Goal: Information Seeking & Learning: Check status

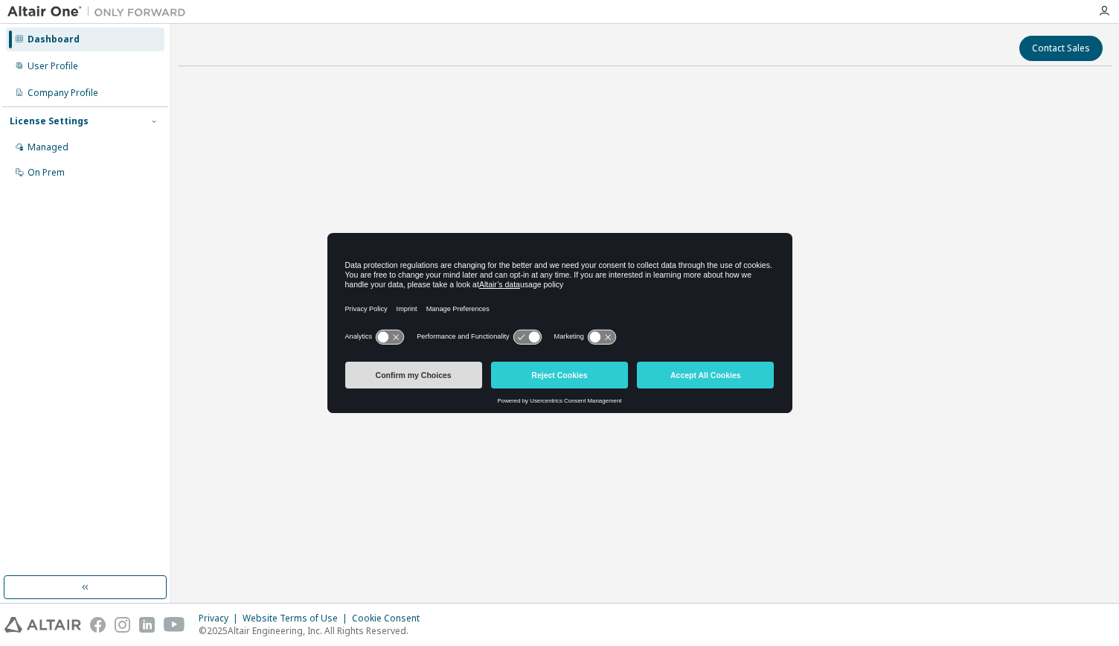
click at [445, 364] on button "Confirm my Choices" at bounding box center [413, 374] width 137 height 27
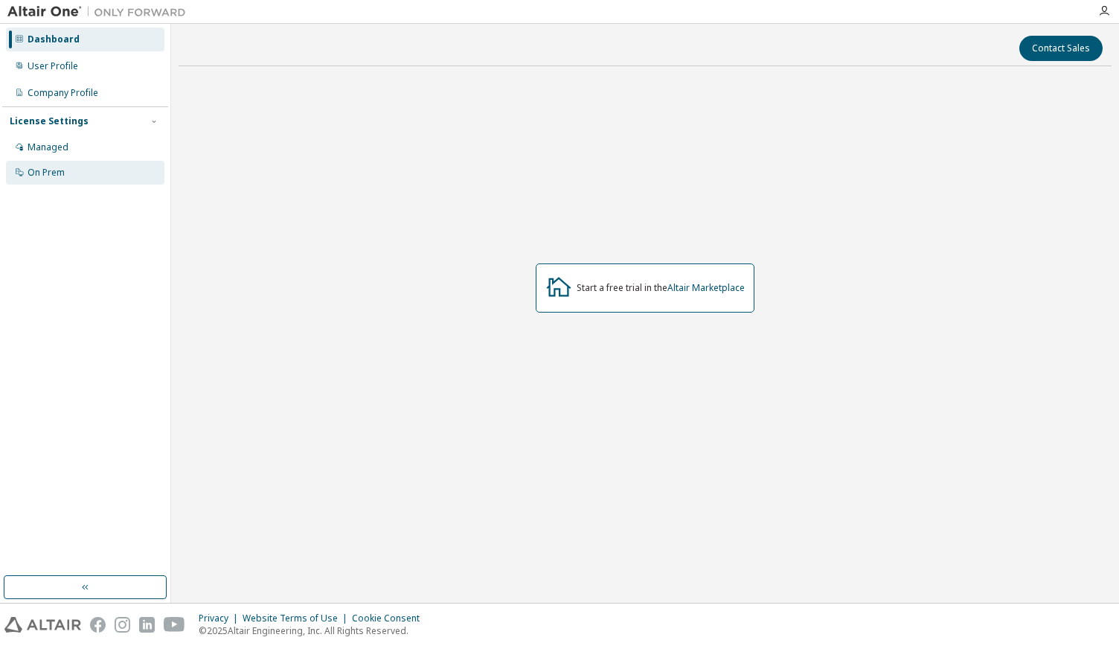
click at [85, 163] on div "On Prem" at bounding box center [85, 173] width 158 height 24
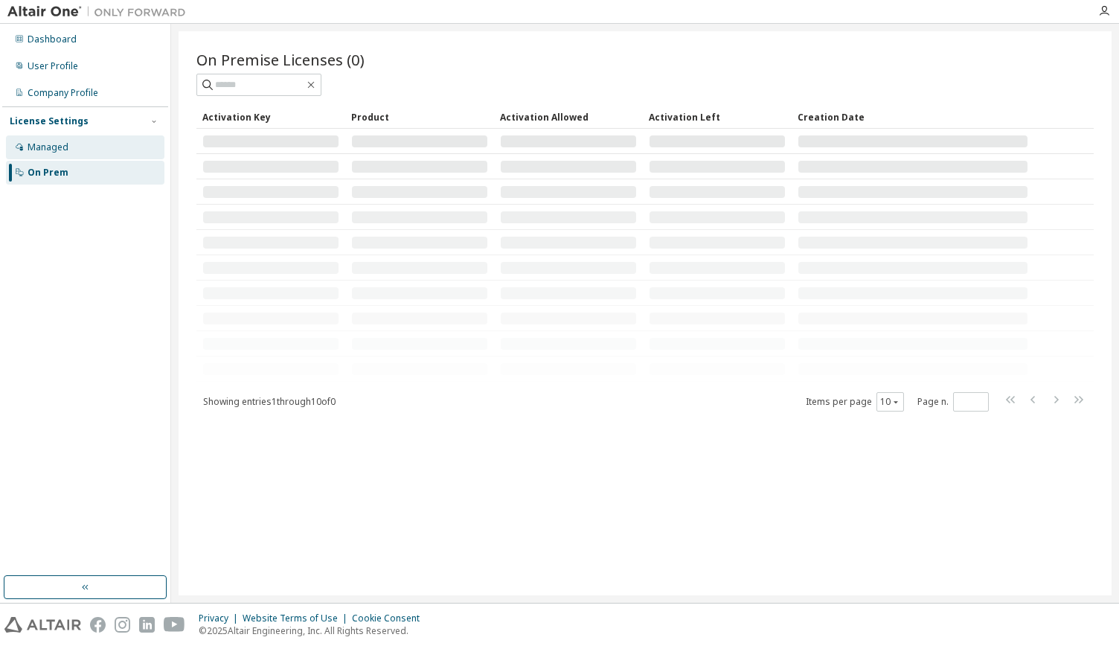
click at [87, 138] on div "Managed" at bounding box center [85, 147] width 158 height 24
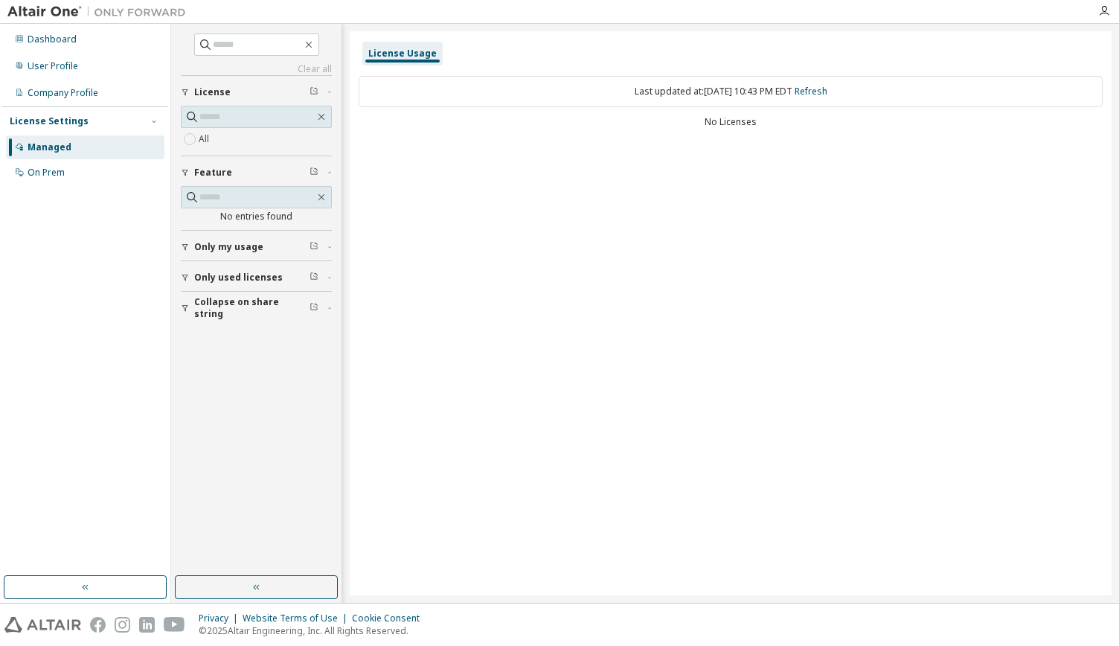
click at [393, 54] on div "License Usage" at bounding box center [402, 54] width 68 height 12
click at [54, 170] on div "On Prem" at bounding box center [46, 173] width 37 height 12
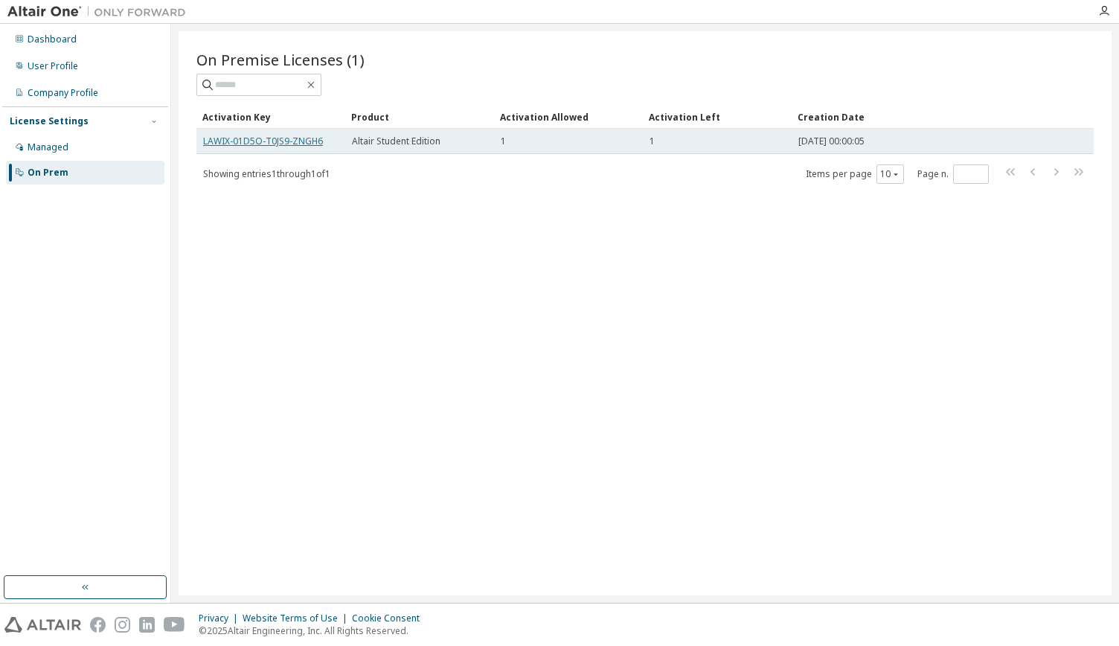
click at [243, 144] on link "LAWIX-01D5O-T0JS9-ZNGH6" at bounding box center [263, 141] width 120 height 13
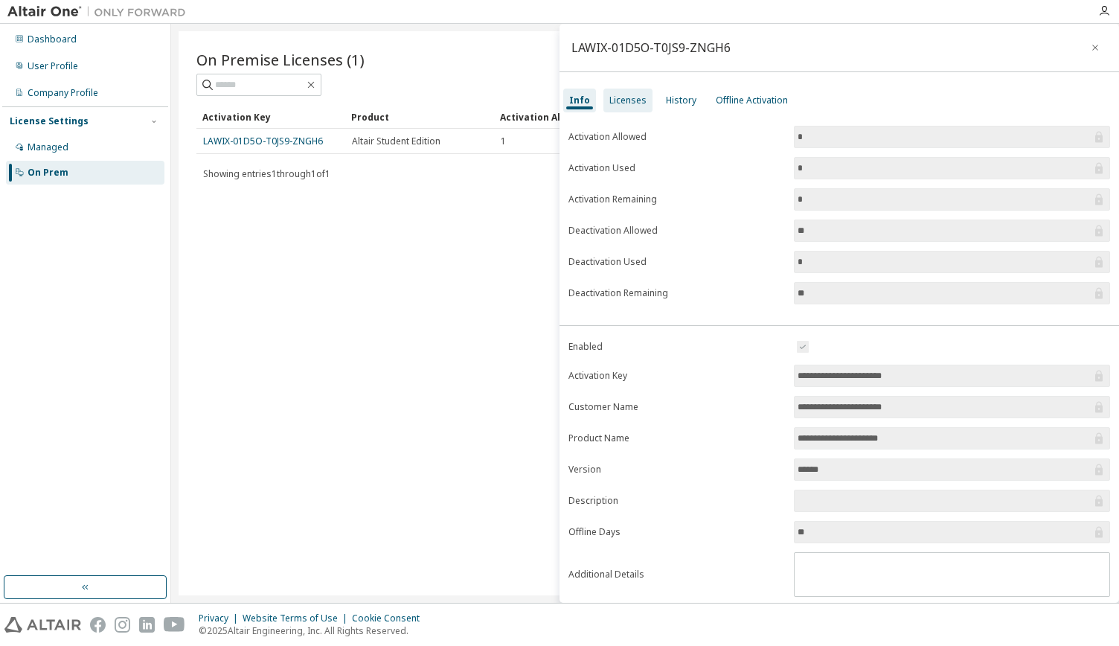
click at [632, 100] on div "Licenses" at bounding box center [627, 100] width 37 height 12
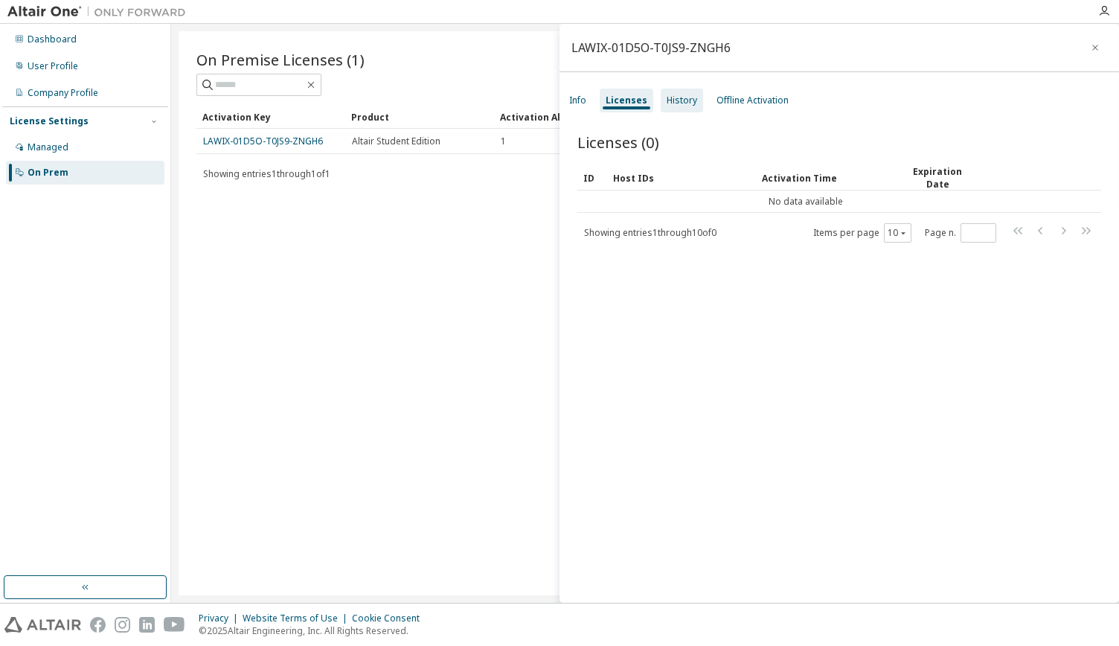
click at [673, 98] on div "History" at bounding box center [681, 100] width 30 height 12
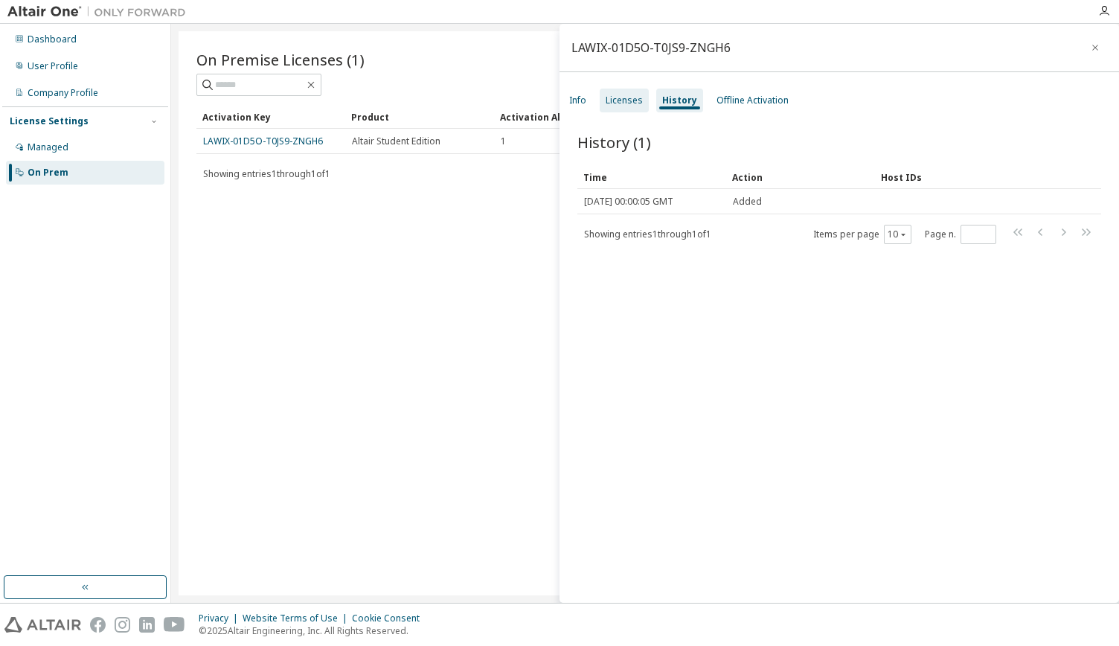
click at [643, 100] on div "Licenses" at bounding box center [623, 101] width 49 height 24
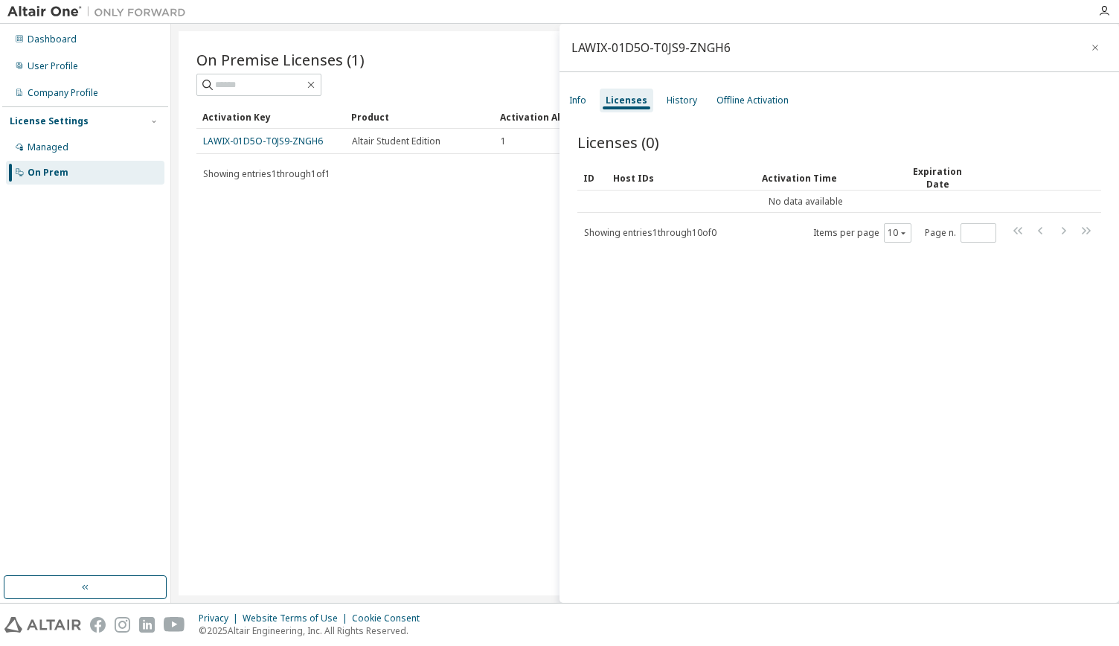
click at [704, 97] on div "Info Licenses History Offline Activation" at bounding box center [838, 100] width 559 height 27
click at [727, 103] on div "Offline Activation" at bounding box center [752, 100] width 72 height 12
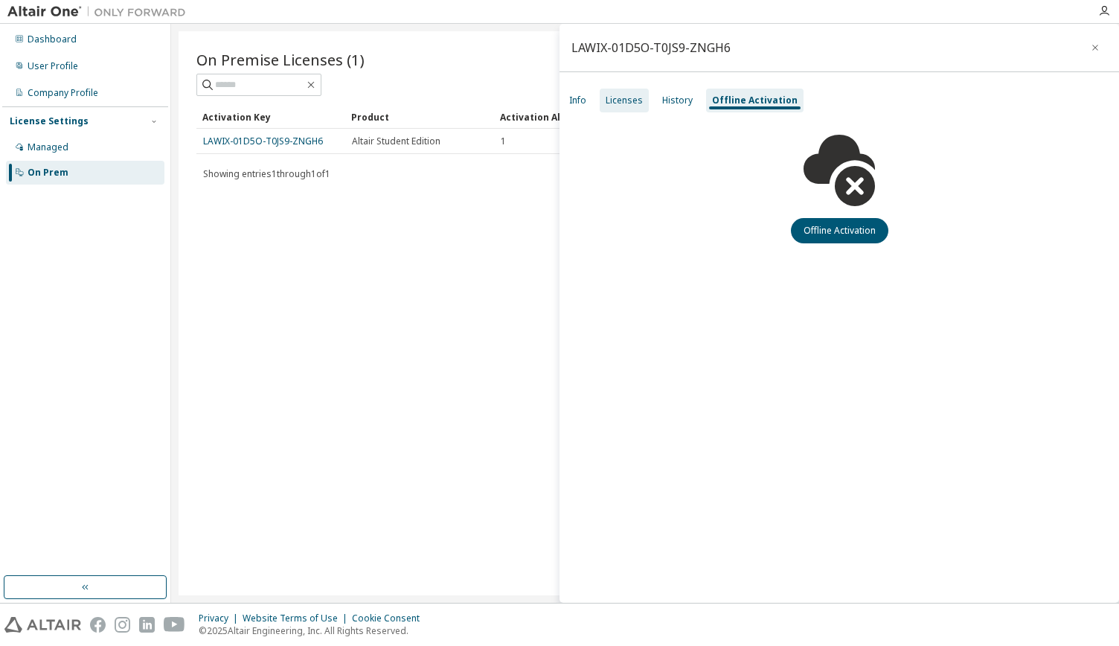
click at [601, 105] on div "Licenses" at bounding box center [623, 101] width 49 height 24
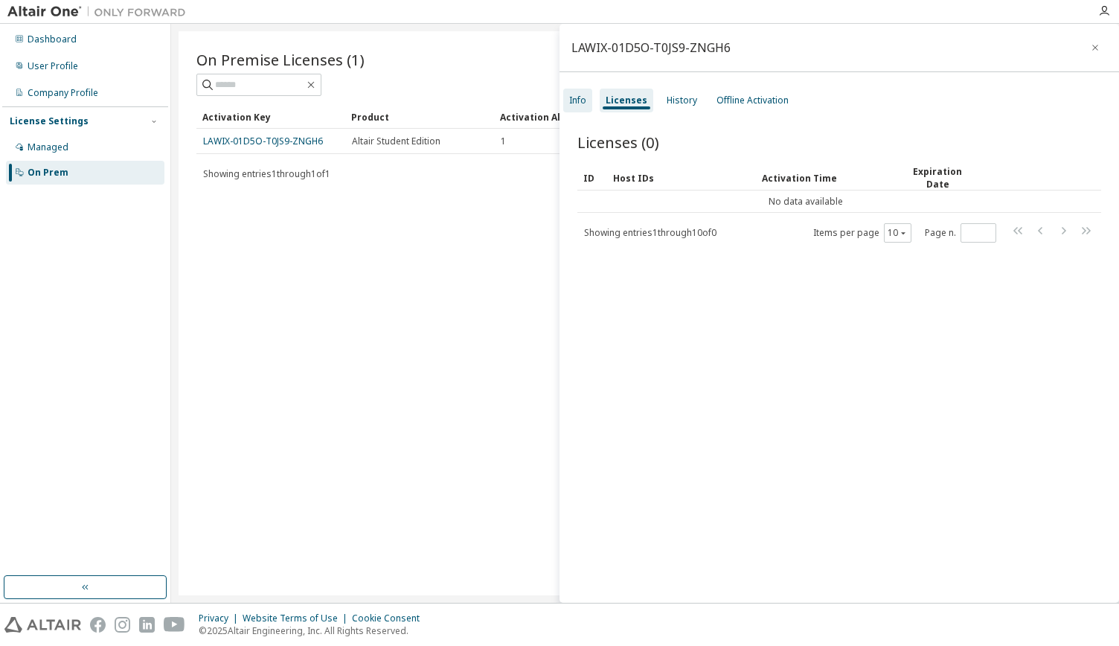
click at [580, 105] on div "Info" at bounding box center [577, 100] width 17 height 12
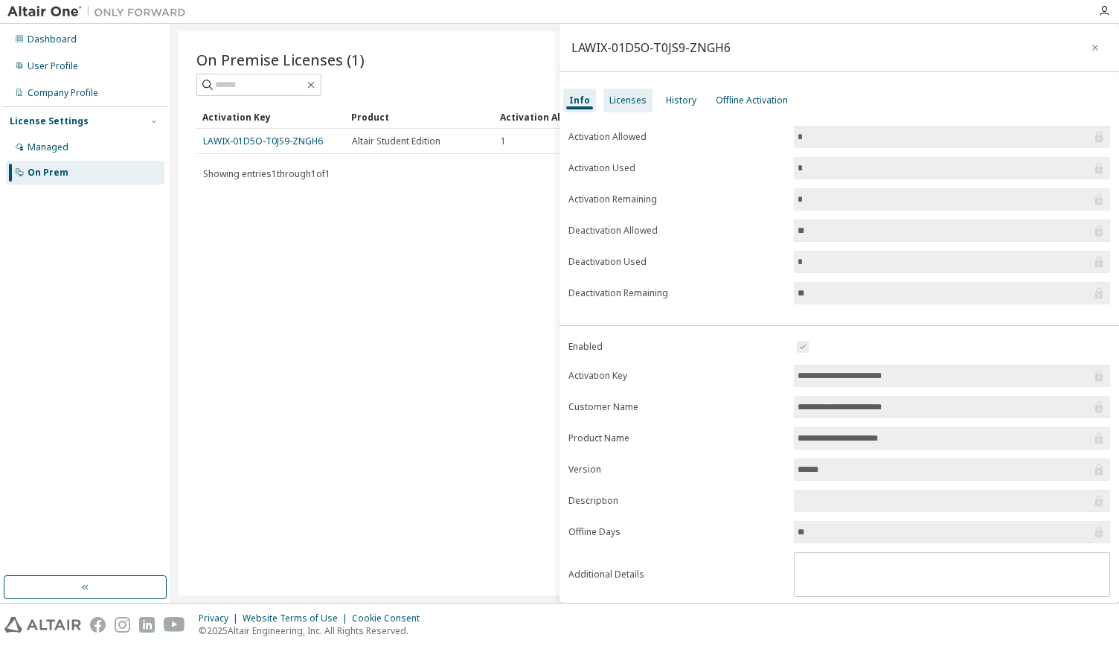
click at [611, 102] on div "Licenses" at bounding box center [627, 100] width 37 height 12
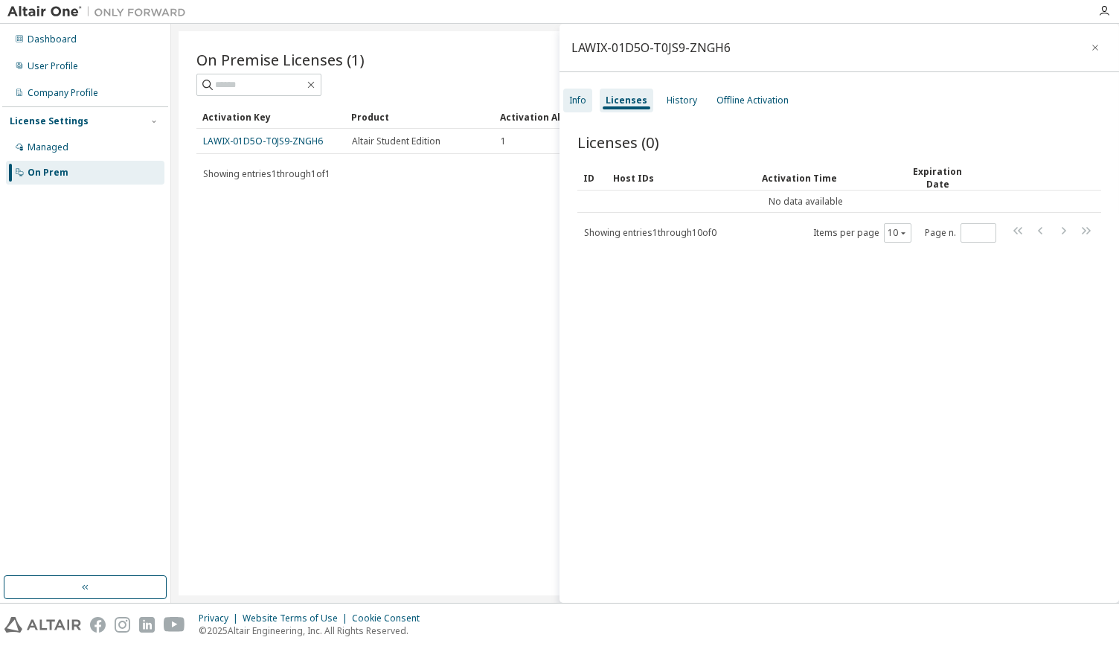
click at [572, 97] on div "Info" at bounding box center [577, 100] width 17 height 12
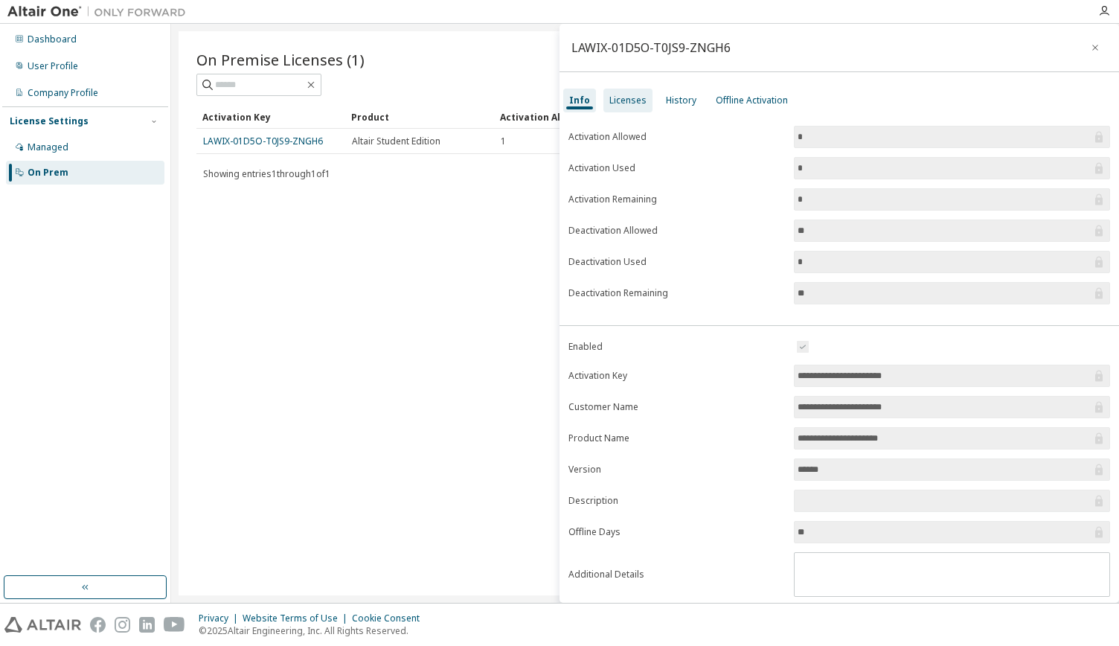
click at [616, 98] on div "Licenses" at bounding box center [627, 100] width 37 height 12
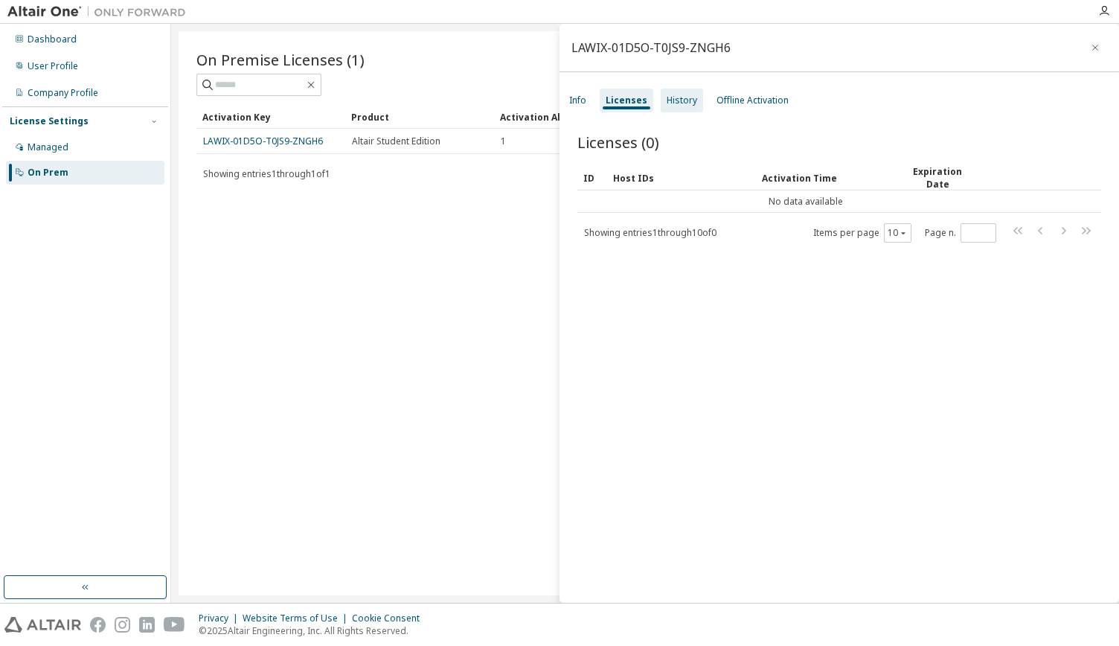
click at [678, 100] on div "History" at bounding box center [681, 100] width 30 height 12
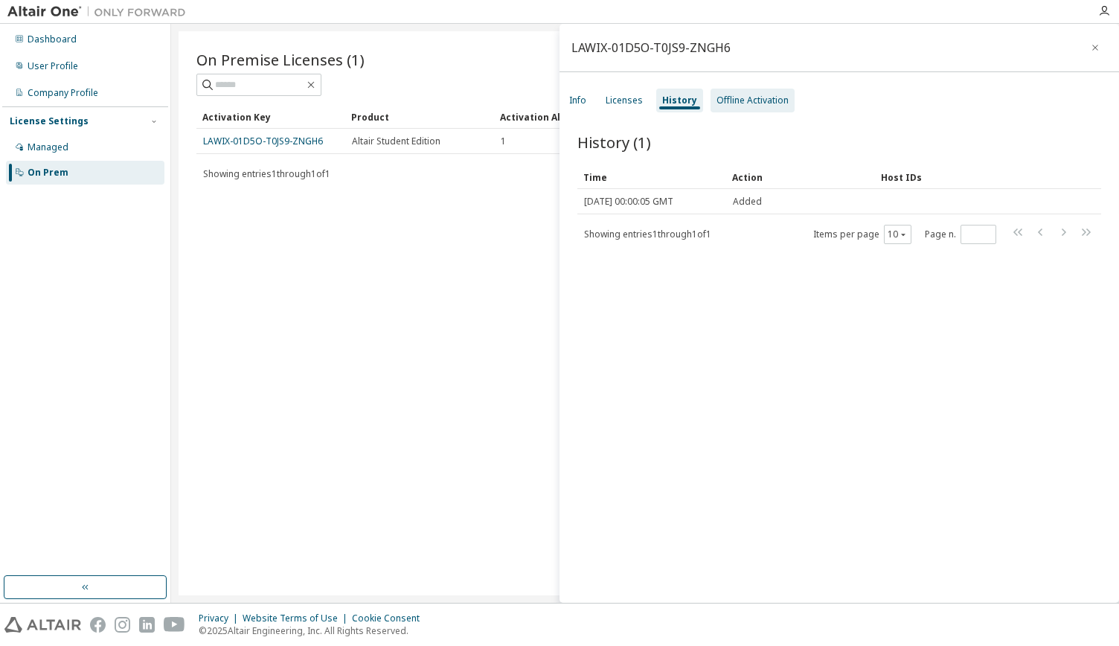
click at [727, 102] on div "Offline Activation" at bounding box center [752, 100] width 72 height 12
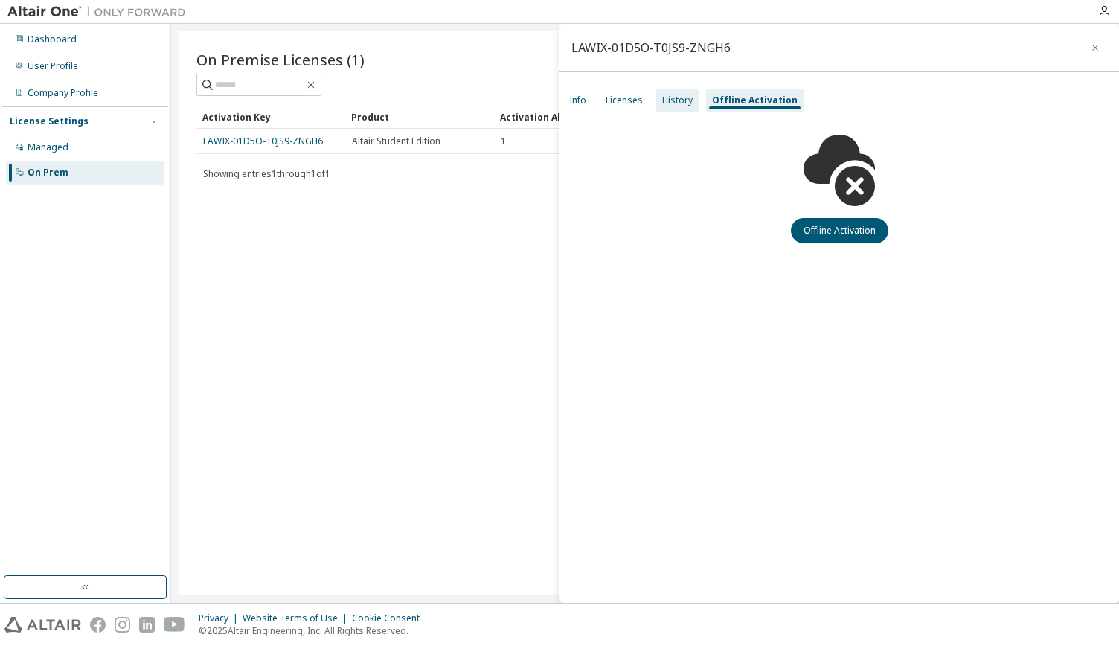
click at [677, 93] on div "History" at bounding box center [677, 101] width 42 height 24
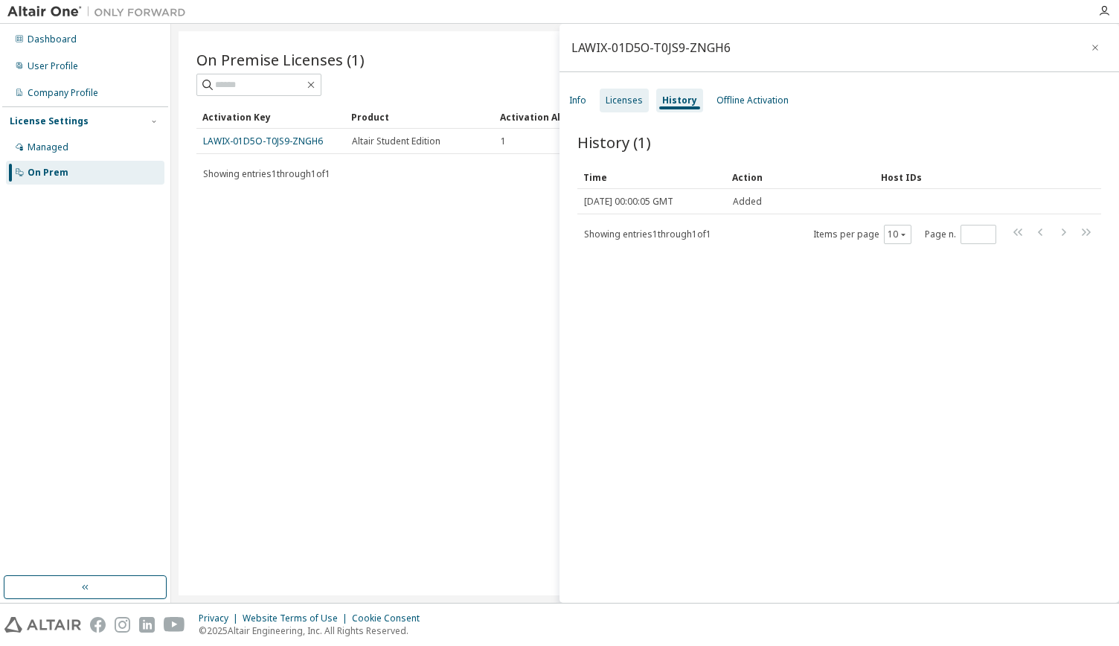
click at [631, 95] on div "Licenses" at bounding box center [623, 100] width 37 height 12
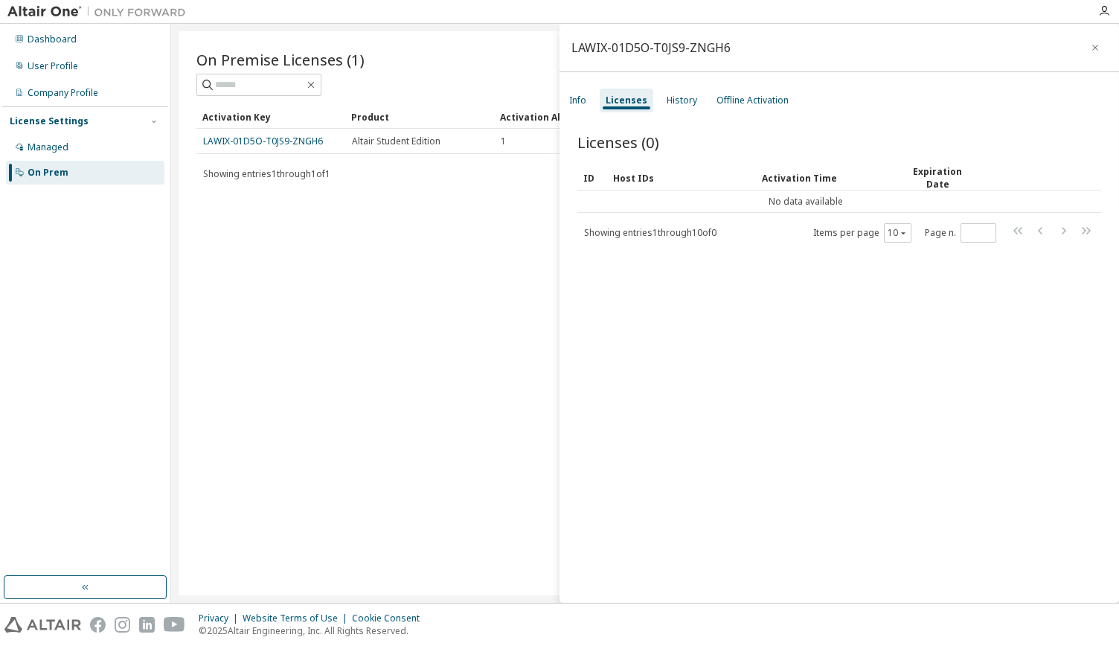
click at [592, 94] on div "Info Licenses History Offline Activation" at bounding box center [838, 100] width 559 height 27
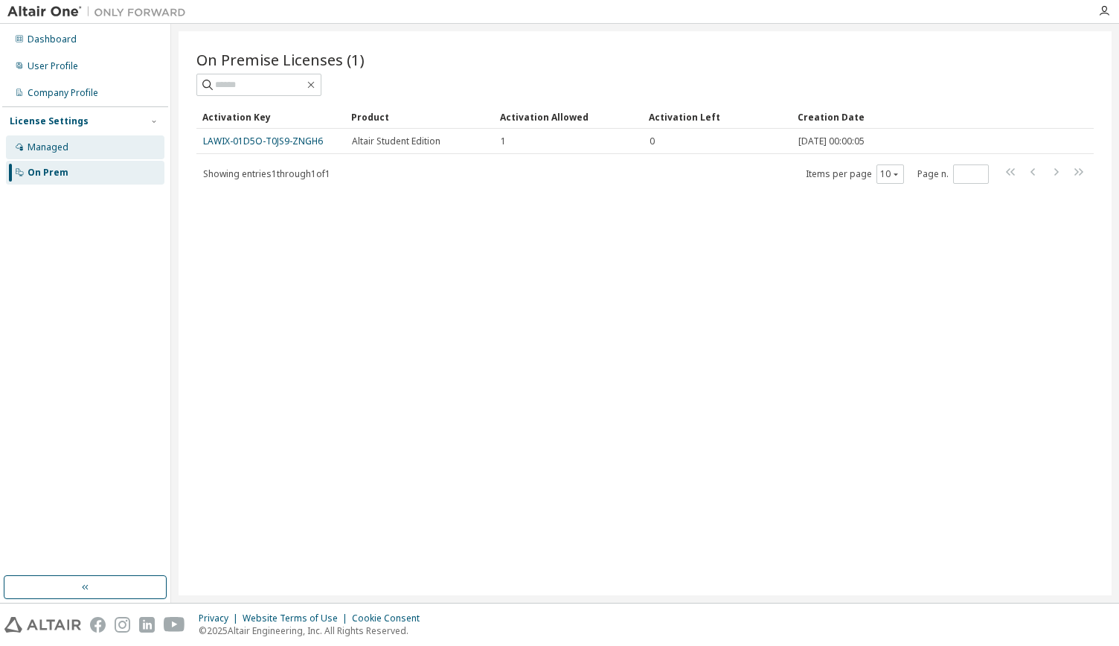
click at [51, 152] on div "Managed" at bounding box center [48, 147] width 41 height 12
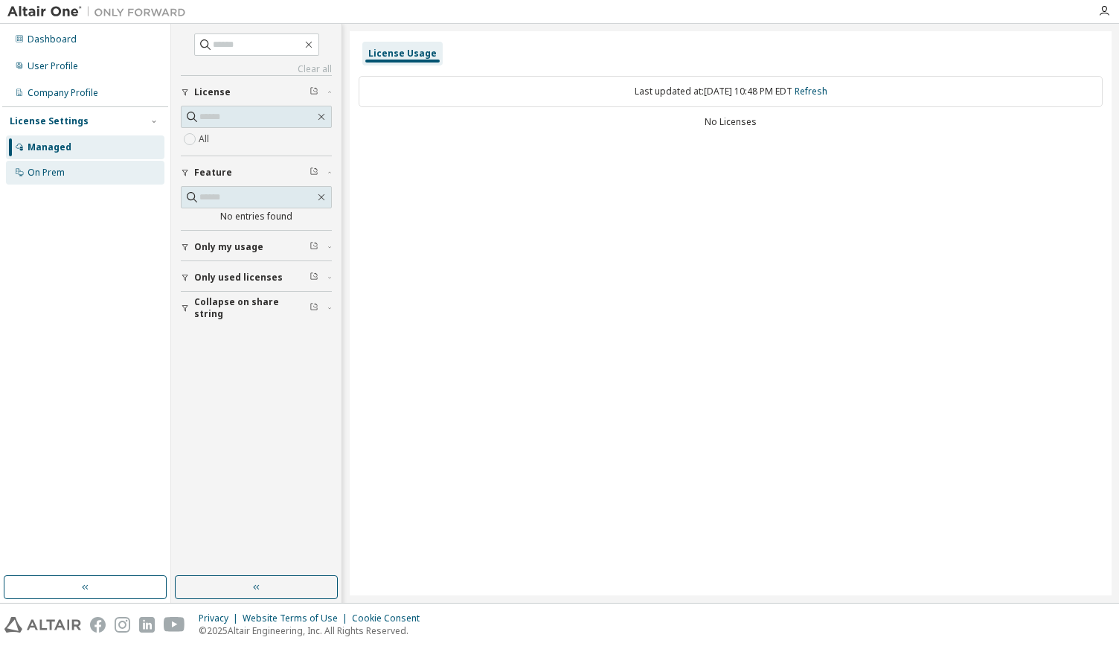
click at [43, 172] on div "On Prem" at bounding box center [46, 173] width 37 height 12
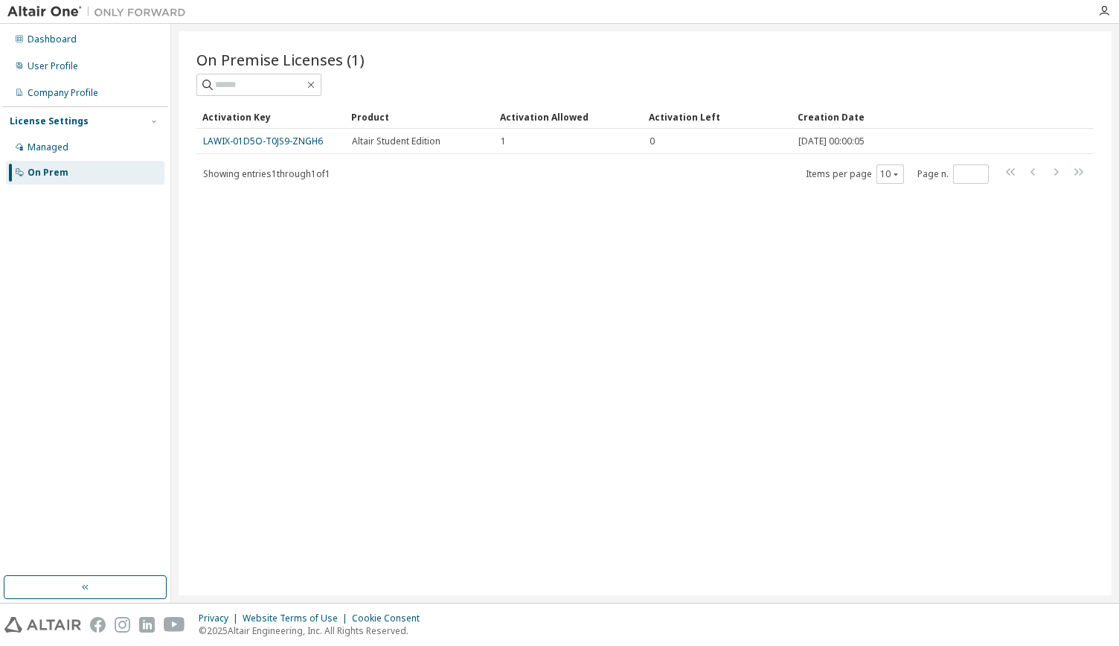
click at [237, 153] on div "Activation Key Product Activation Allowed Activation Left Creation Date LAWIX-0…" at bounding box center [644, 145] width 897 height 80
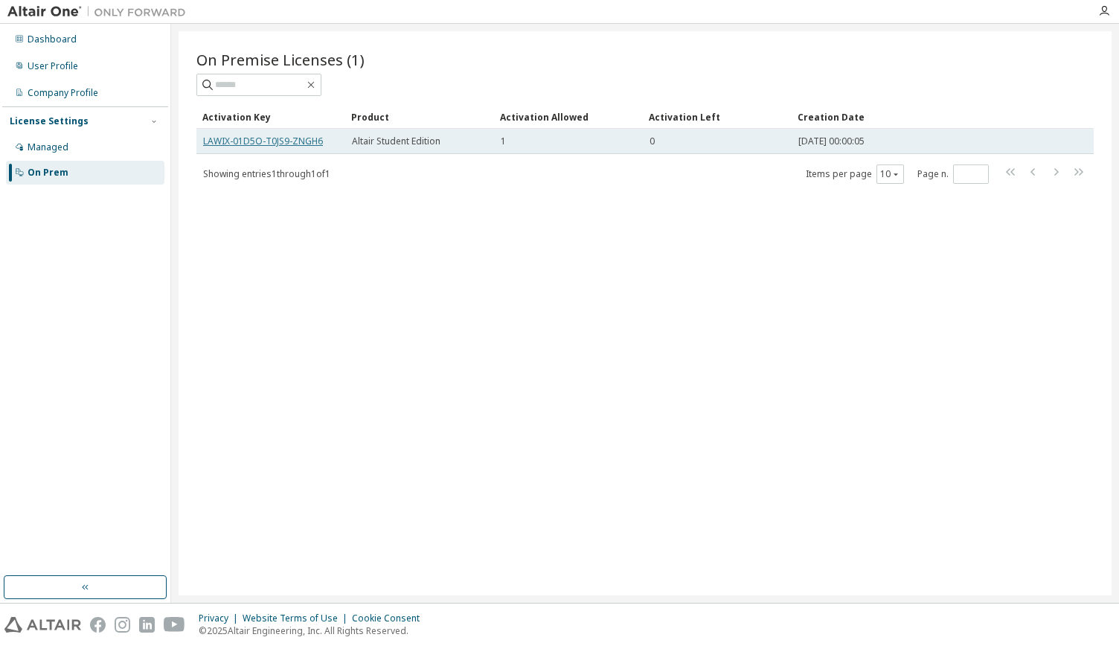
click at [236, 142] on link "LAWIX-01D5O-T0JS9-ZNGH6" at bounding box center [263, 141] width 120 height 13
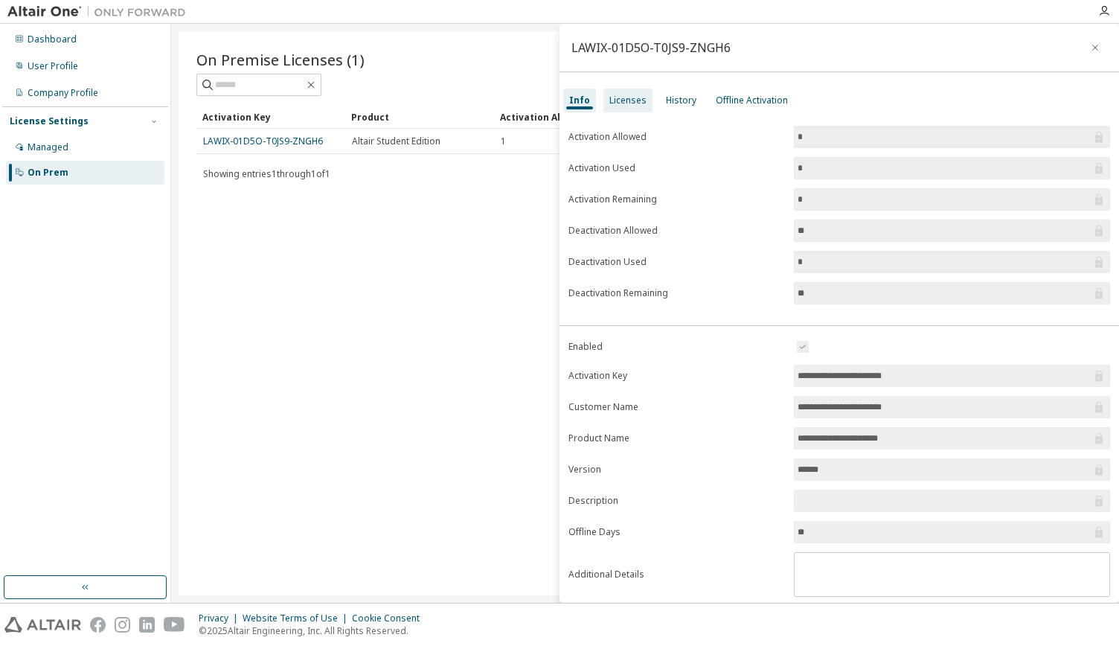
click at [622, 101] on div "Licenses" at bounding box center [627, 100] width 37 height 12
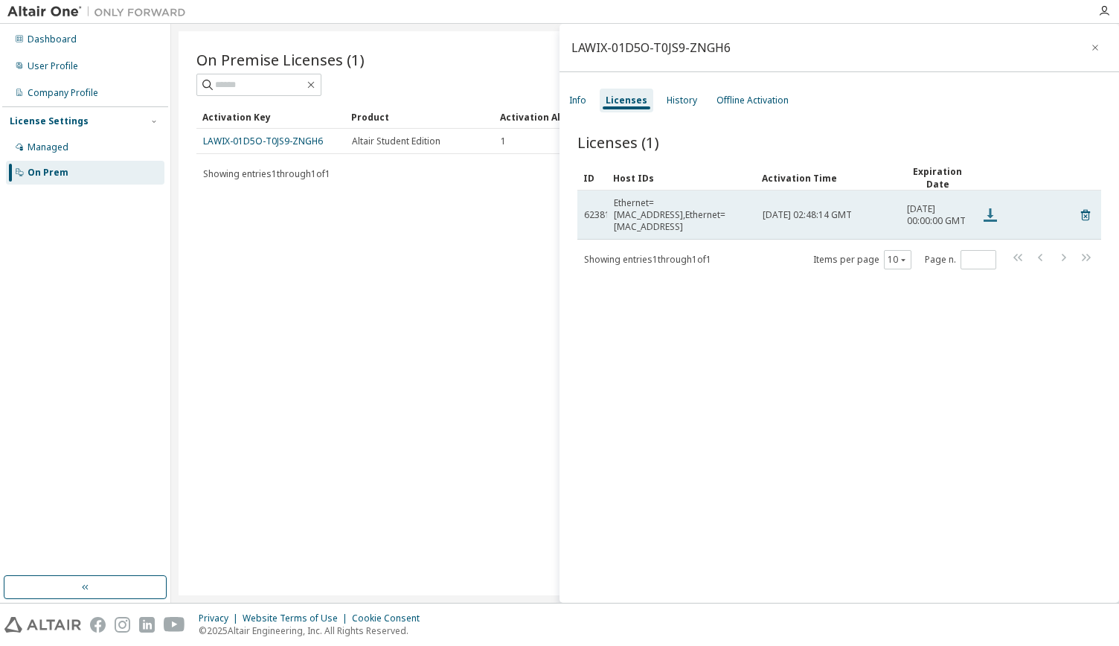
click at [992, 217] on icon at bounding box center [990, 215] width 18 height 18
